Goal: Navigation & Orientation: Find specific page/section

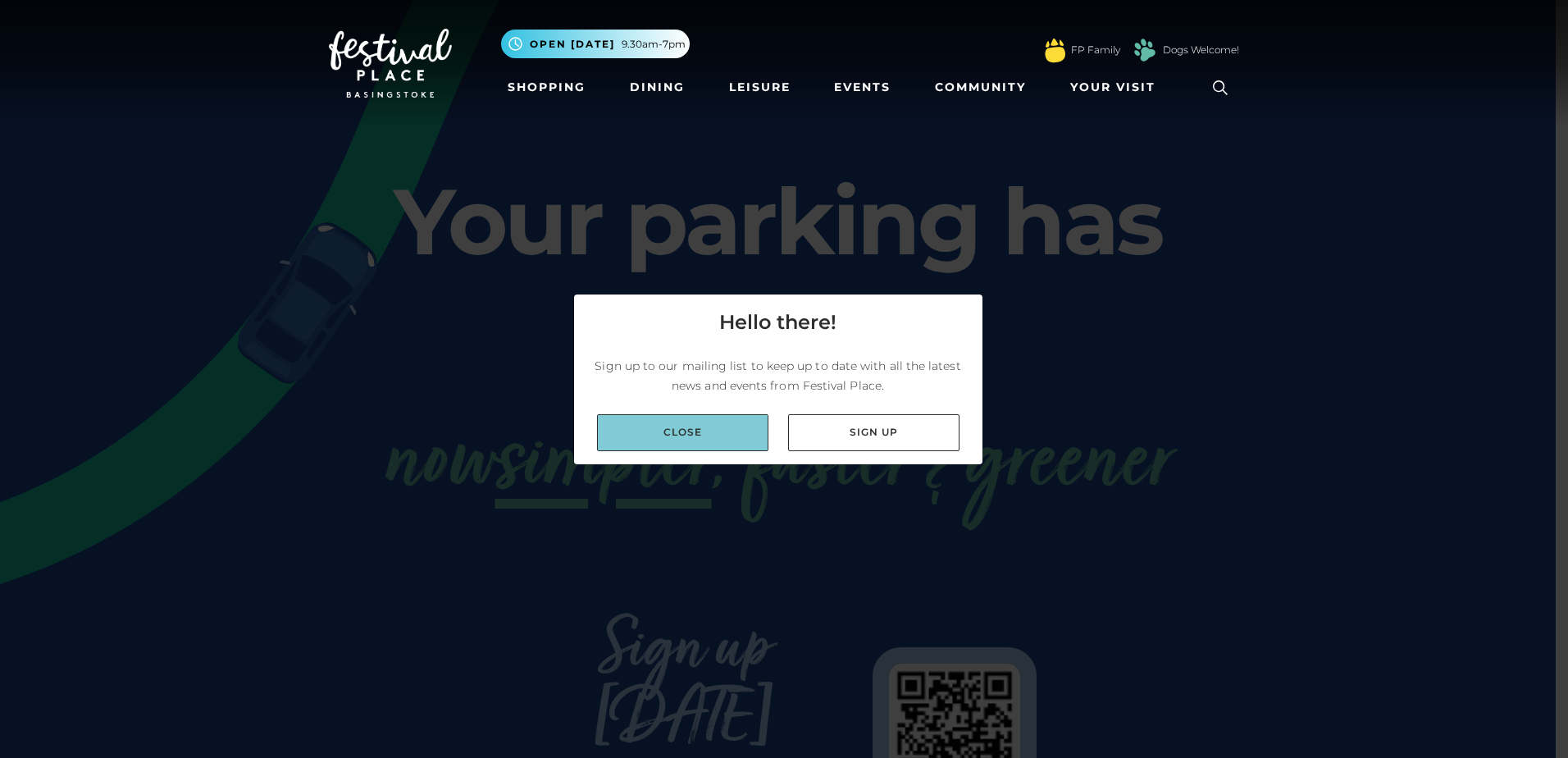
click at [698, 434] on link "Close" at bounding box center [683, 433] width 171 height 37
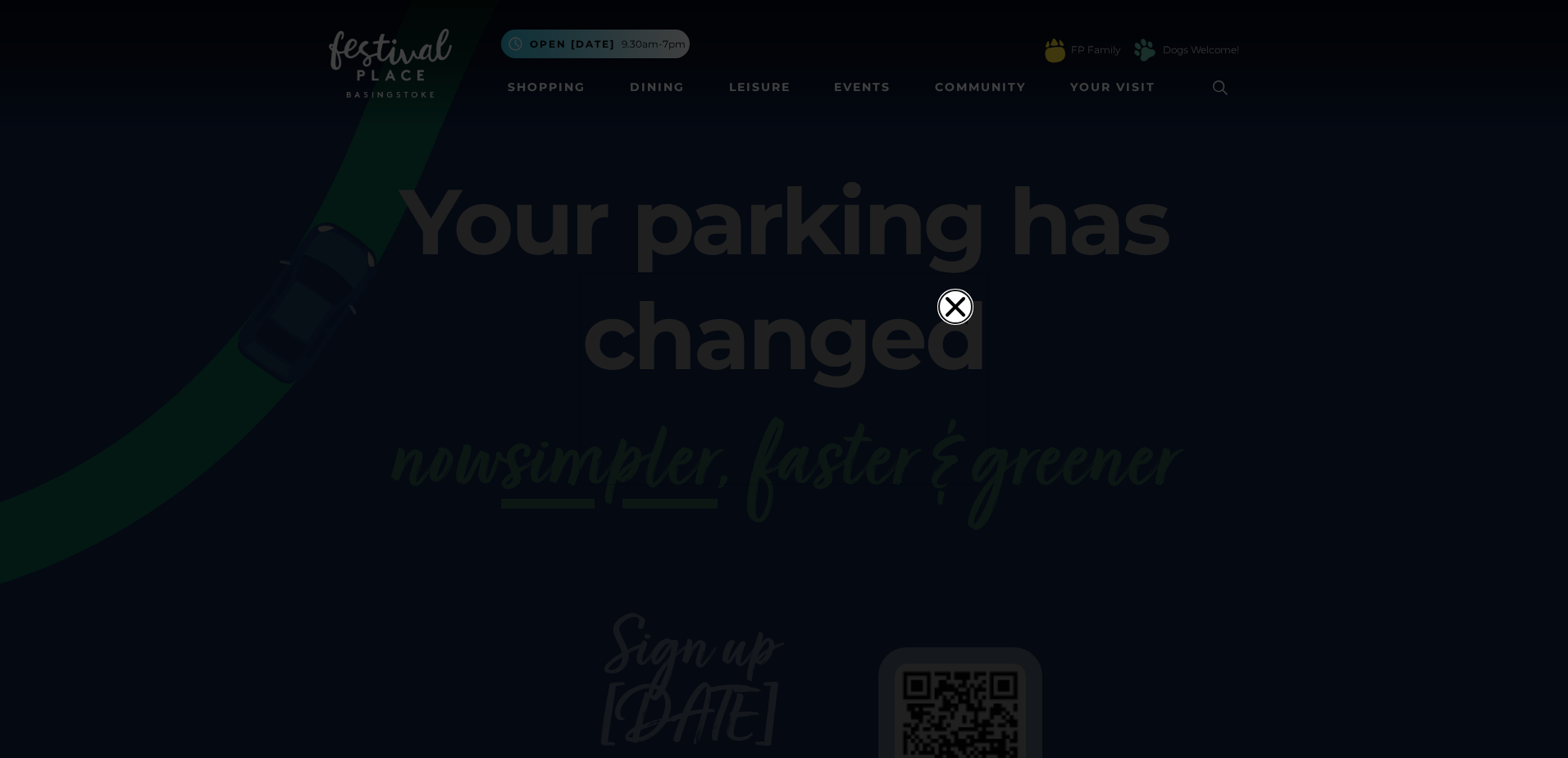
click at [956, 290] on icon "Close" at bounding box center [956, 307] width 33 height 33
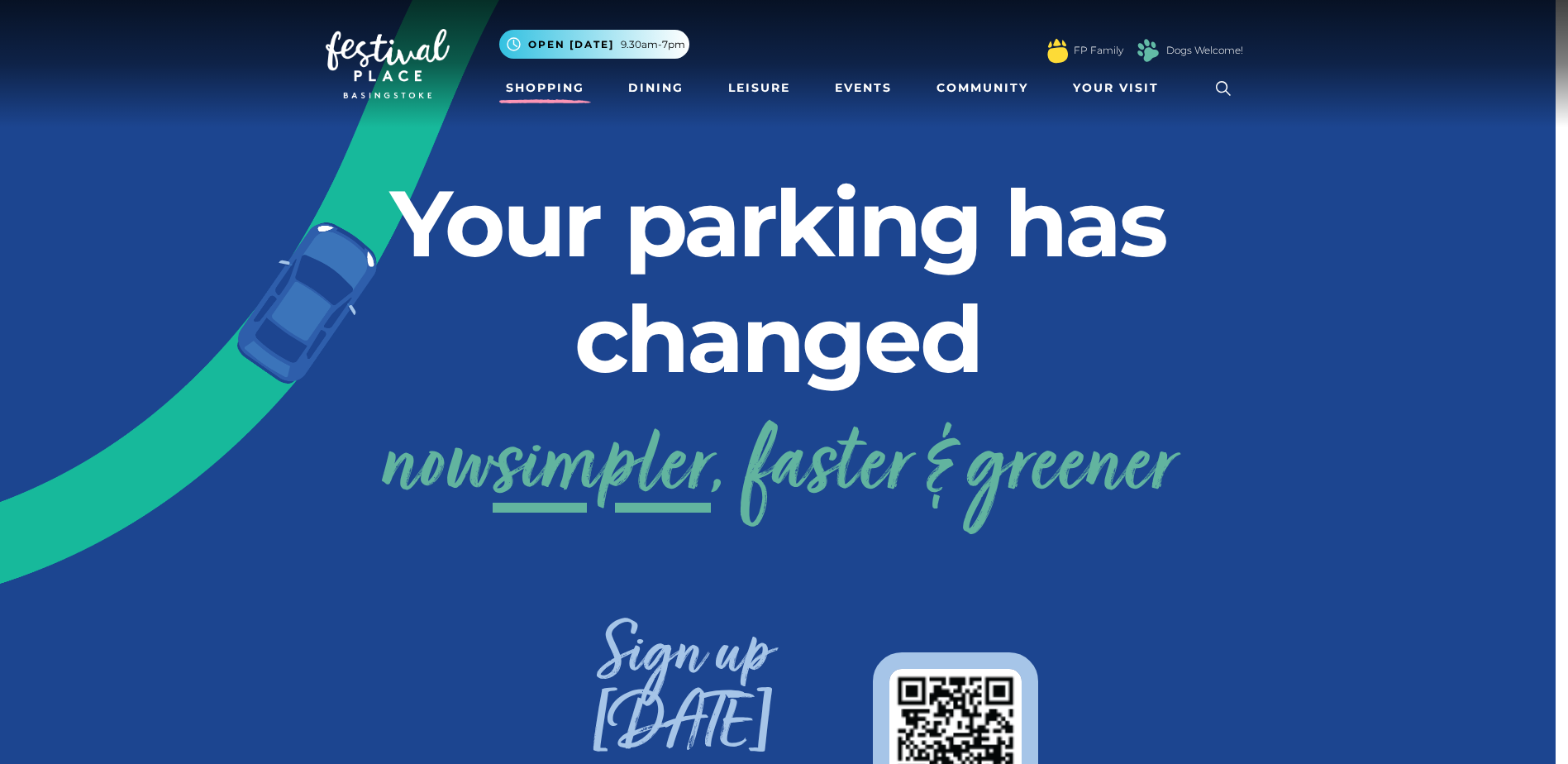
click at [558, 95] on link "Shopping" at bounding box center [546, 88] width 92 height 31
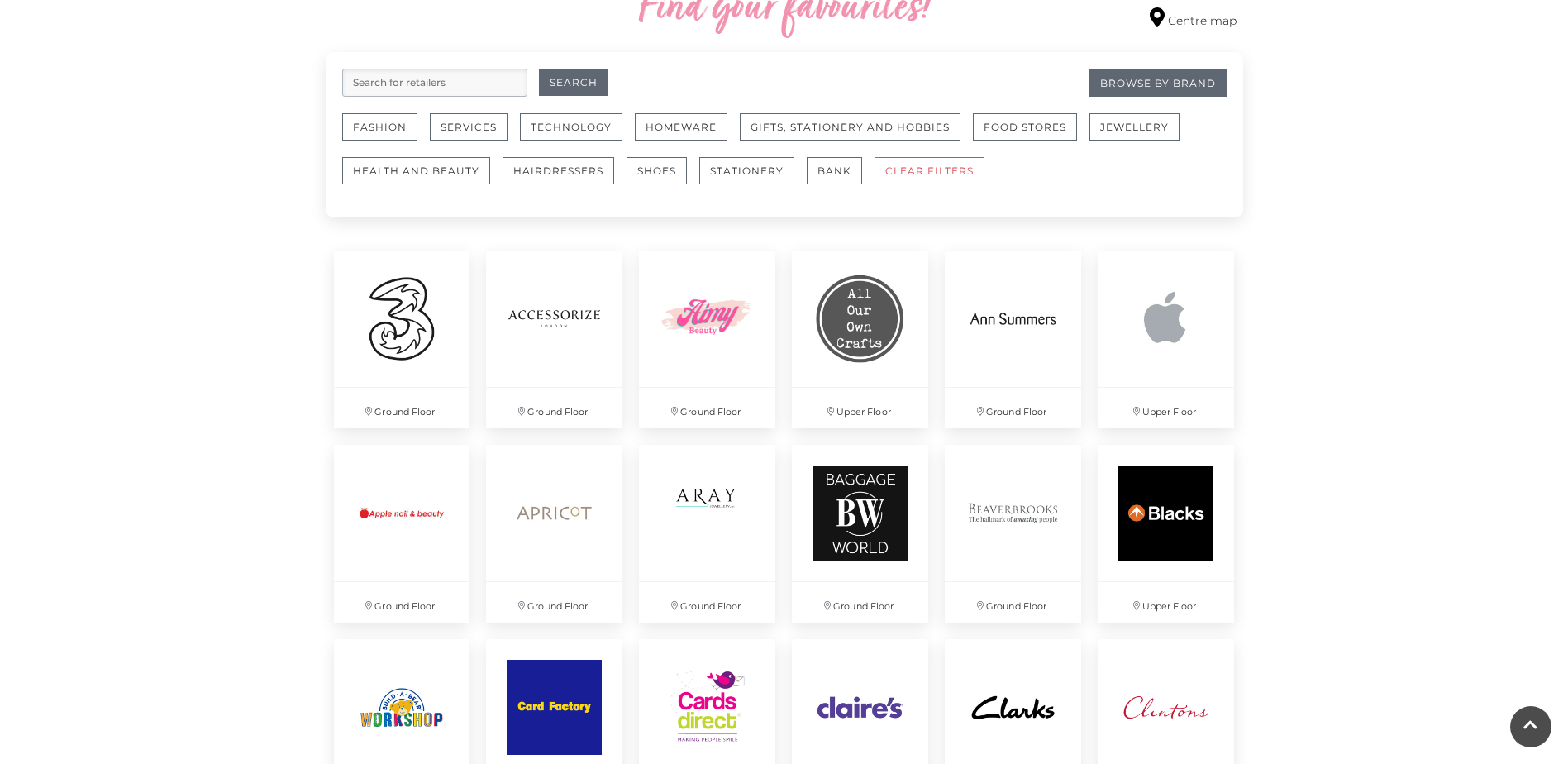
scroll to position [905, 0]
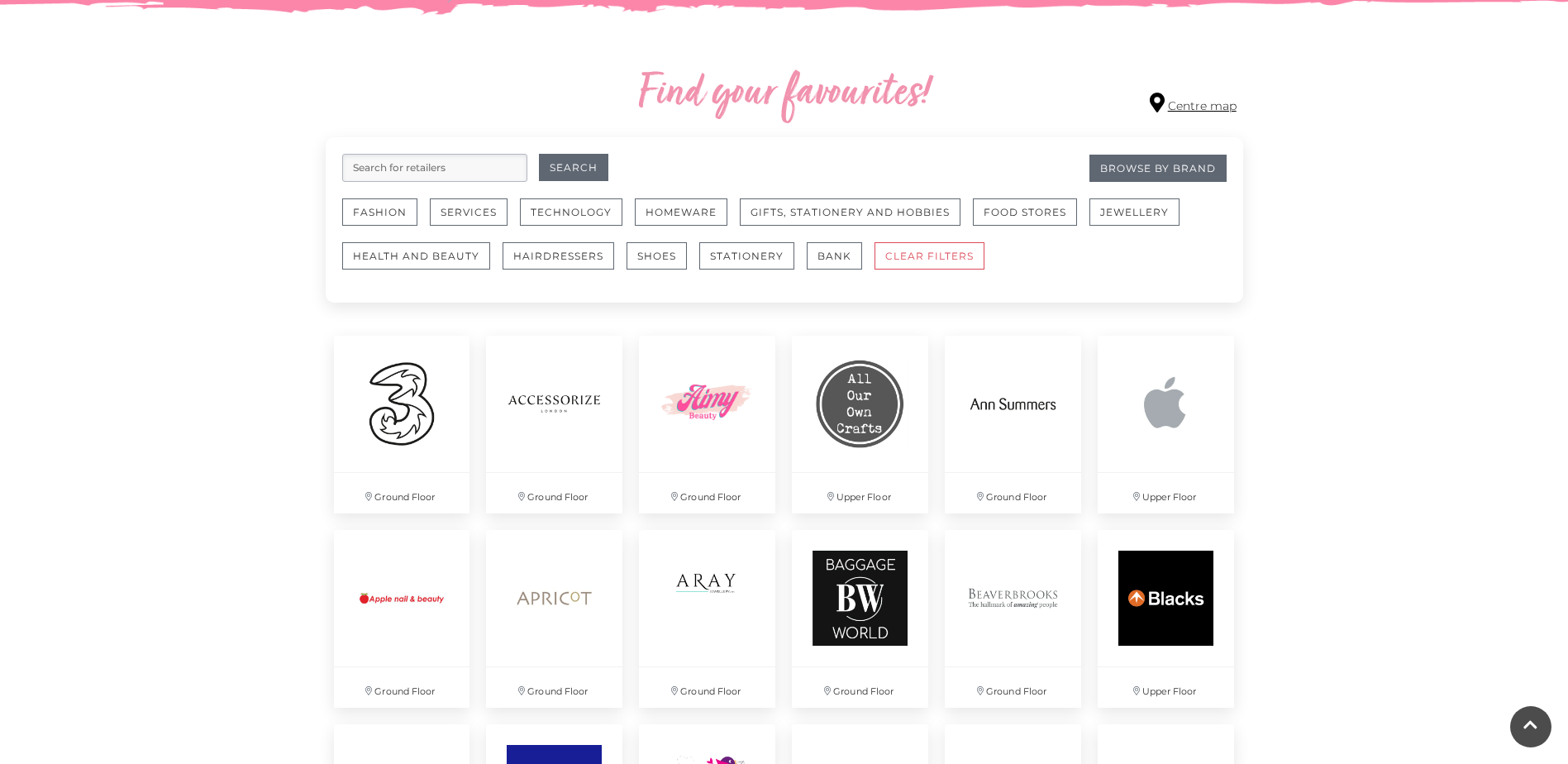
click at [1208, 103] on link "Centre map" at bounding box center [1193, 103] width 86 height 22
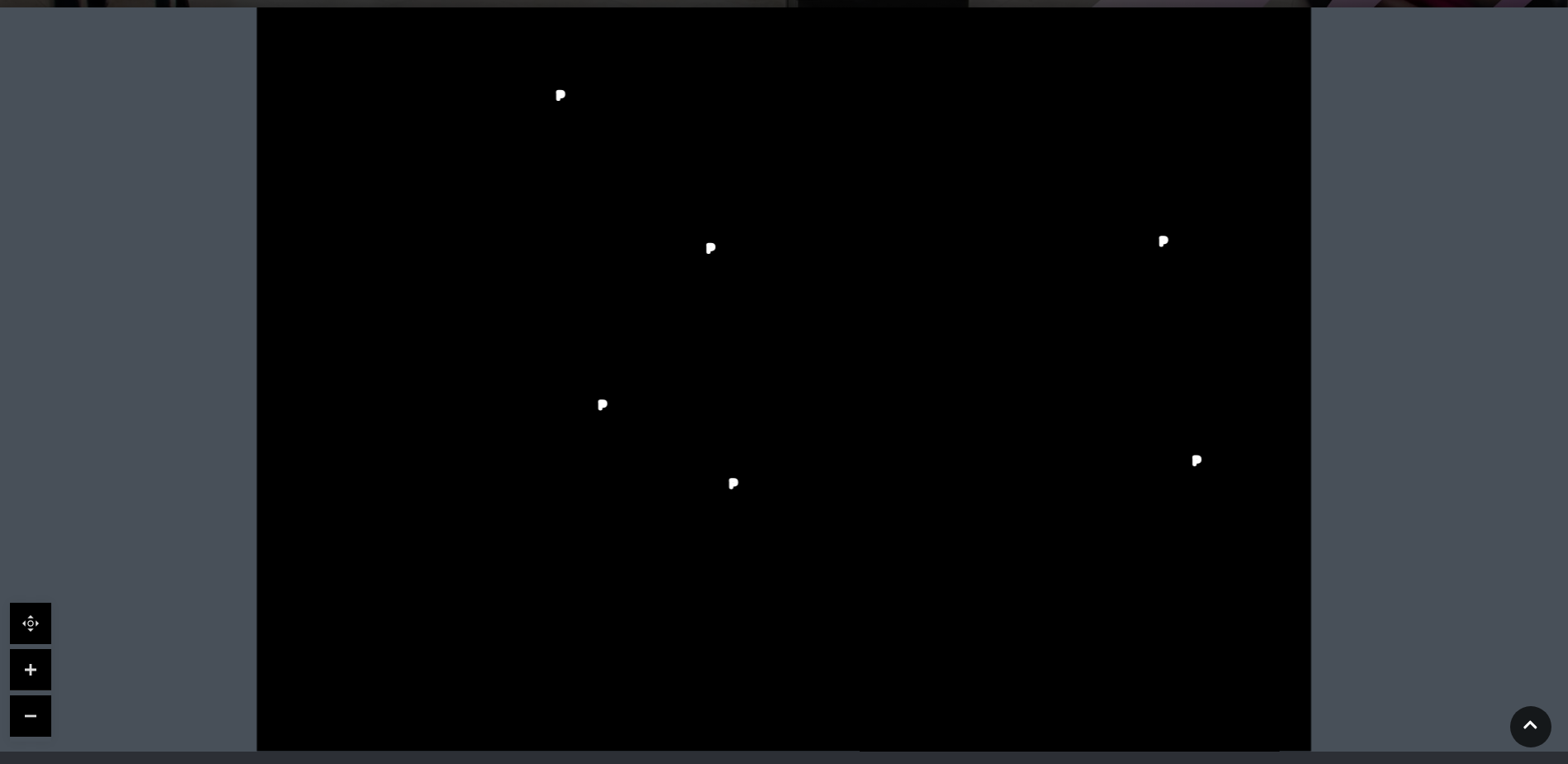
scroll to position [413, 0]
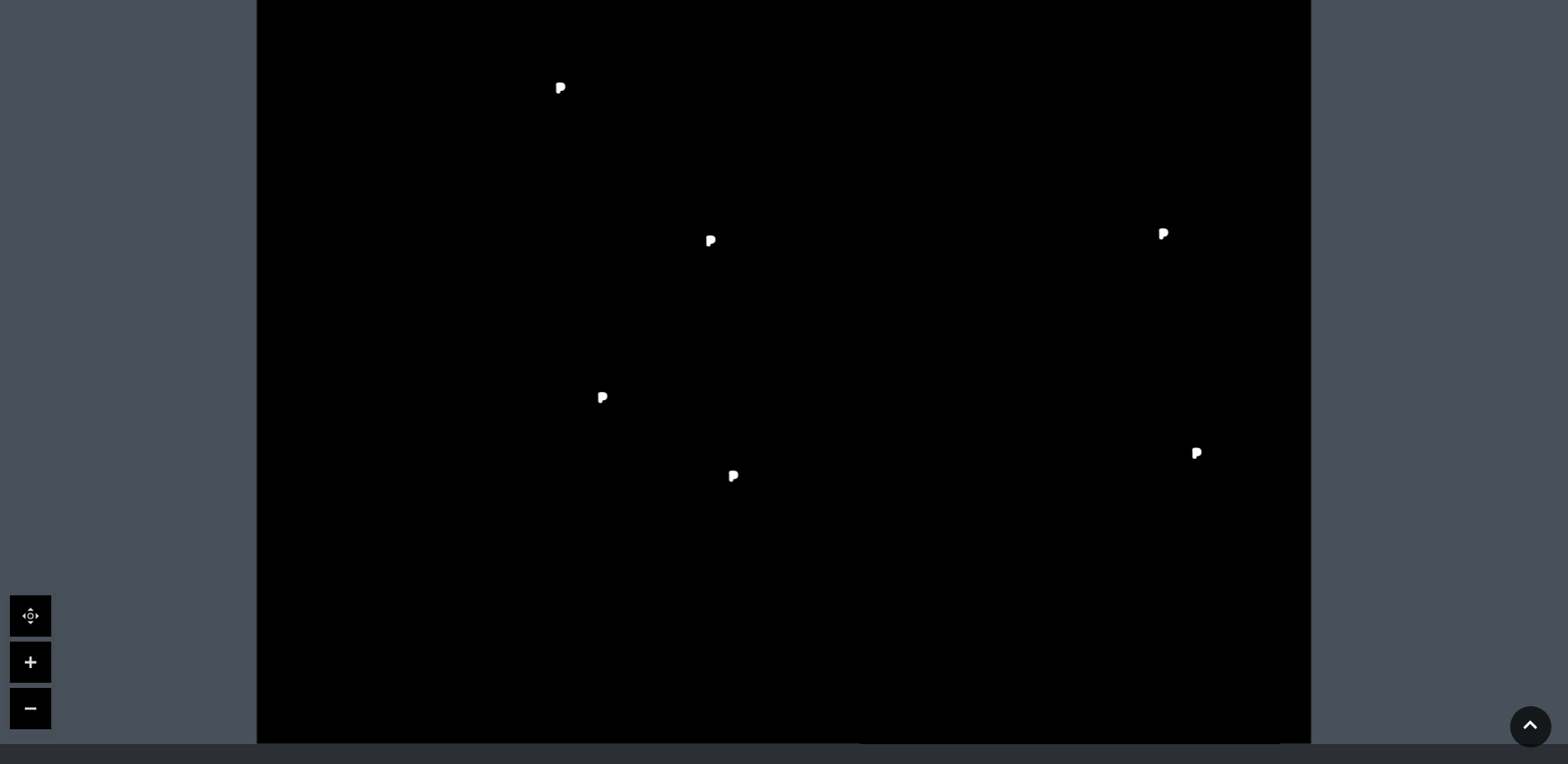
click at [19, 659] on link at bounding box center [30, 662] width 41 height 41
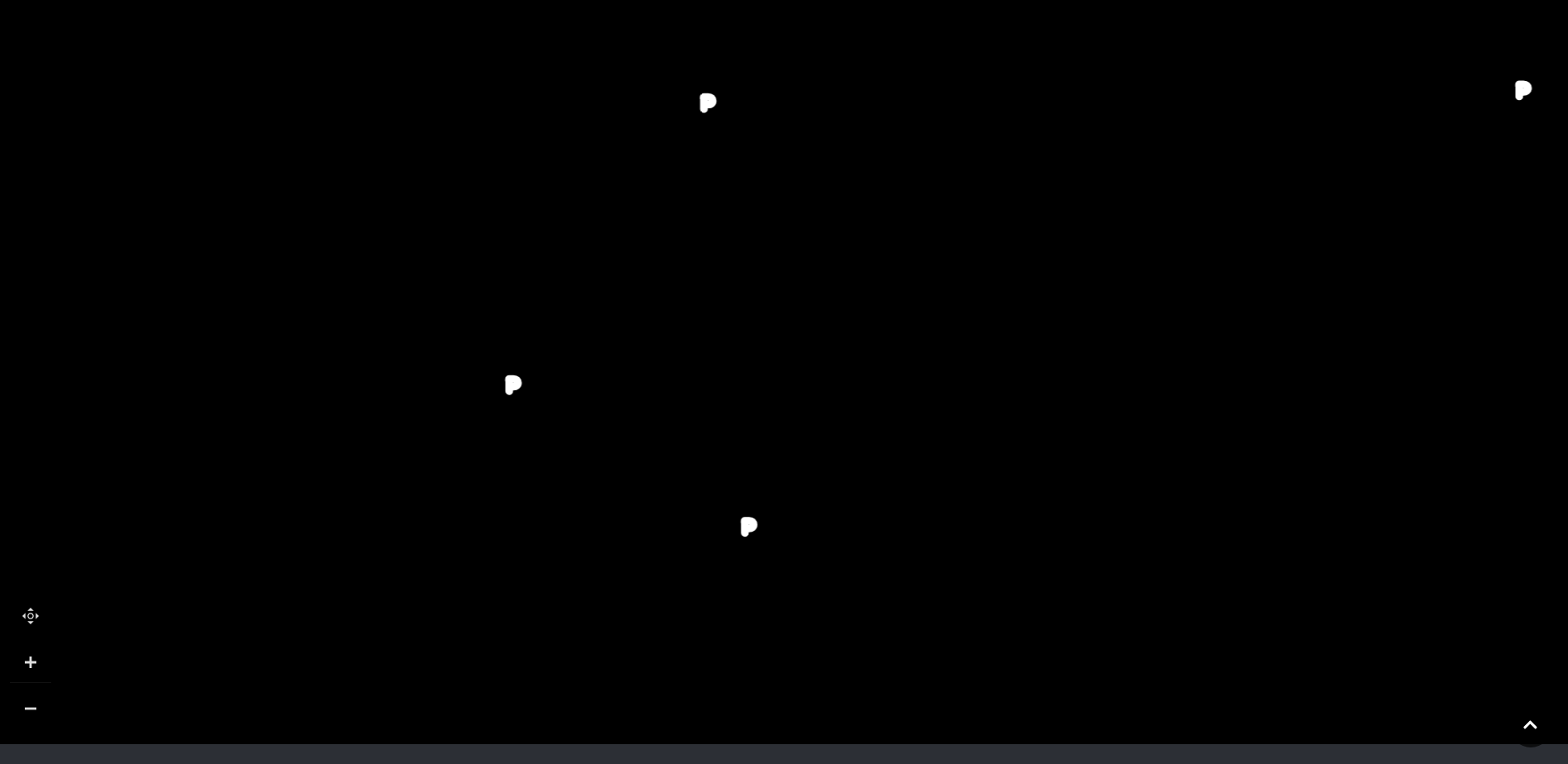
drag, startPoint x: 708, startPoint y: 553, endPoint x: 763, endPoint y: 519, distance: 64.7
click at [763, 519] on polygon at bounding box center [458, 437] width 810 height 938
drag, startPoint x: 682, startPoint y: 475, endPoint x: 594, endPoint y: 529, distance: 103.2
click at [547, 530] on tspan "Holland & Barrett" at bounding box center [547, 530] width 0 height 0
click at [672, 533] on tspan "Ernest Jones" at bounding box center [672, 533] width 0 height 0
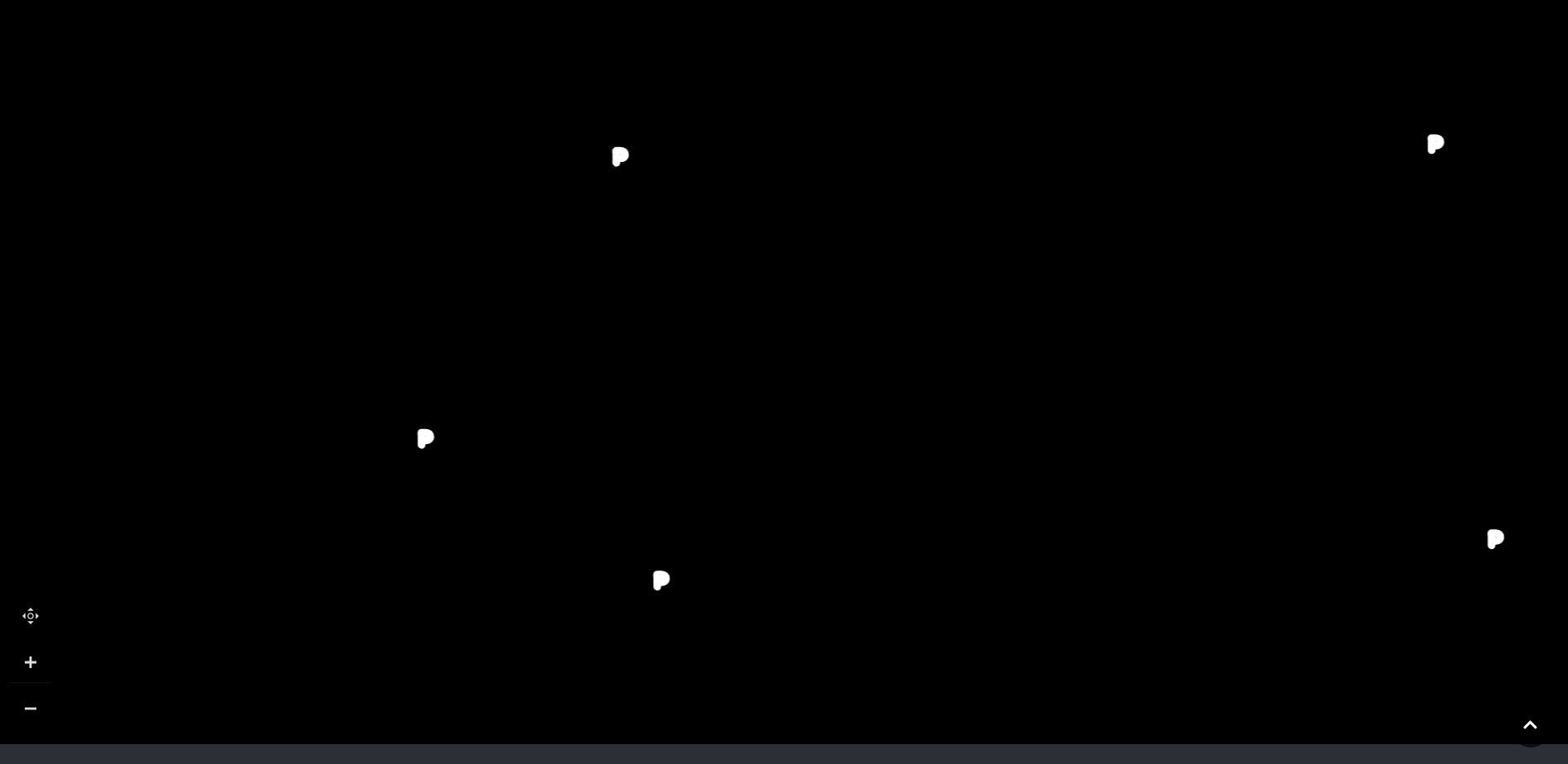
click at [672, 533] on tspan "Ernest Jones" at bounding box center [672, 533] width 0 height 0
